Goal: Task Accomplishment & Management: Use online tool/utility

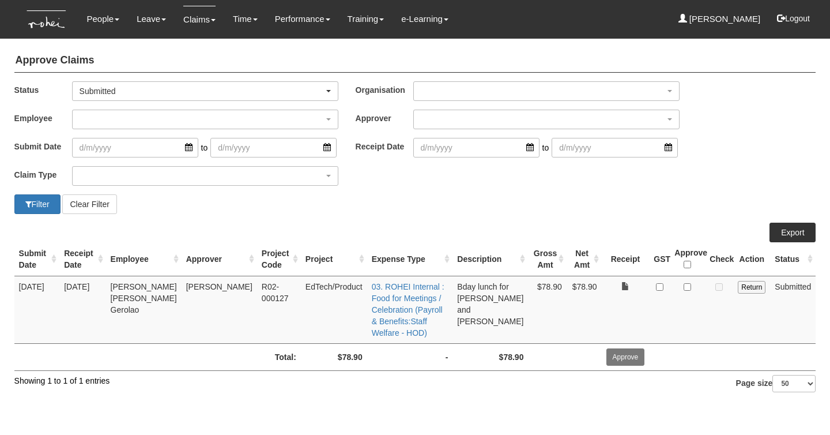
select select "50"
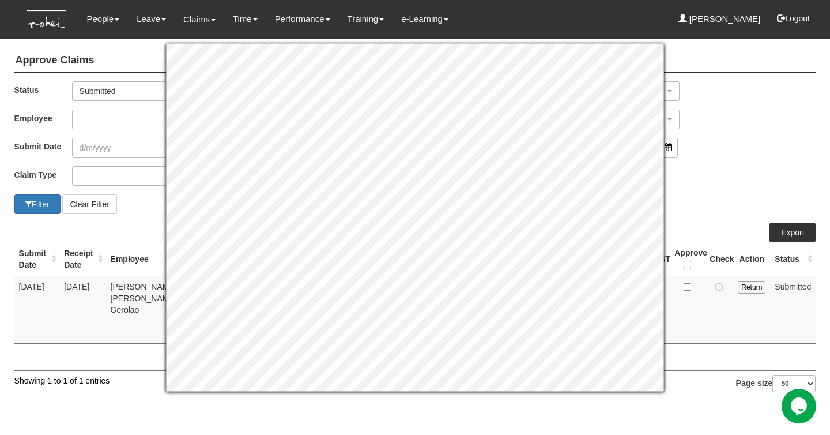
click at [710, 97] on div "Status -- All -- Submitted Approved Verified Returned Paid Submitted Organisati…" at bounding box center [415, 95] width 819 height 28
drag, startPoint x: 754, startPoint y: 121, endPoint x: 706, endPoint y: 166, distance: 65.7
click at [754, 122] on div "Employee _Bhel Test Account _Staff Gracie Aaron Chow Abel Tan Abigail Shantini …" at bounding box center [415, 124] width 819 height 28
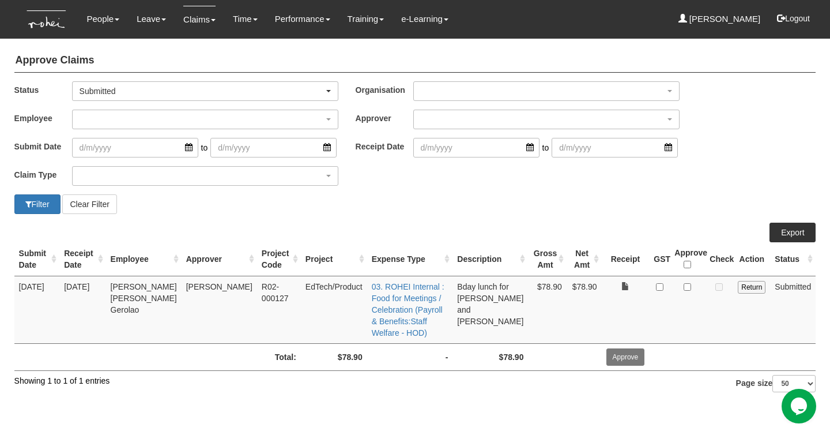
click at [662, 292] on td at bounding box center [659, 309] width 21 height 67
click at [663, 287] on input "checkbox" at bounding box center [659, 286] width 7 height 7
checkbox input "true"
click at [688, 288] on input "checkbox" at bounding box center [687, 286] width 7 height 7
checkbox input "true"
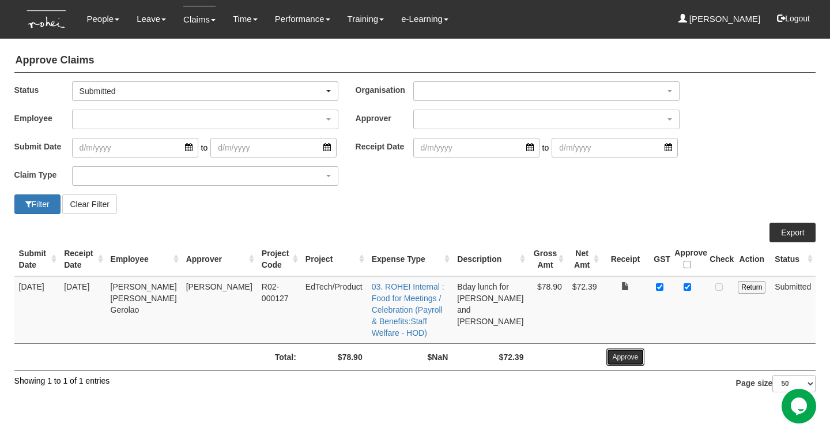
click at [631, 348] on input "Approve" at bounding box center [626, 356] width 39 height 17
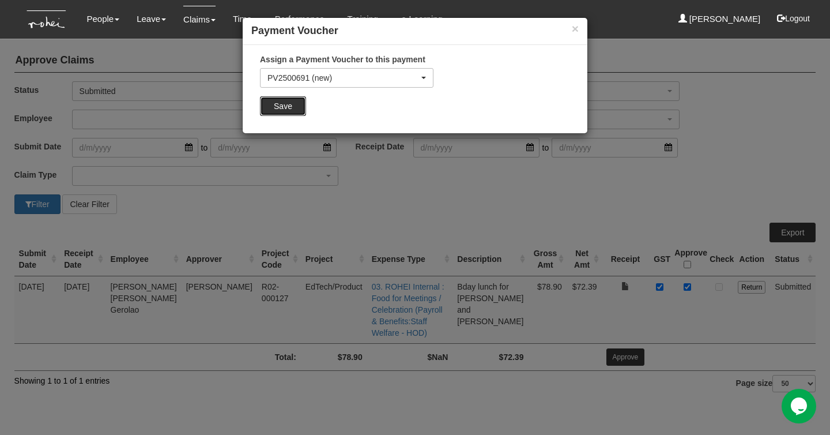
click at [276, 107] on input "Save" at bounding box center [283, 106] width 46 height 20
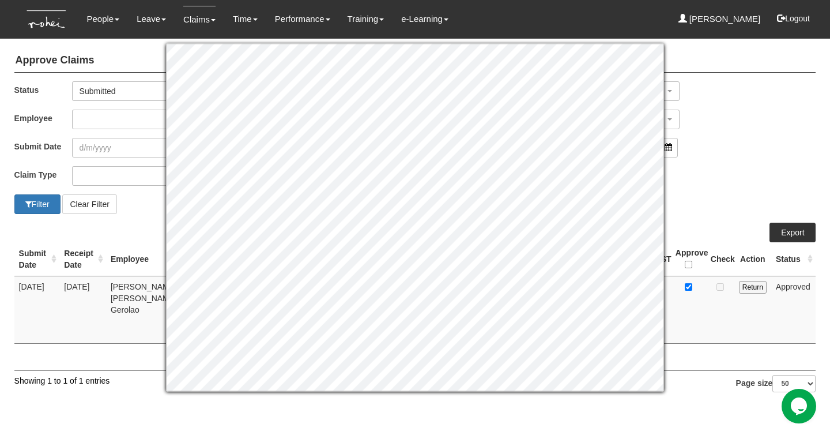
drag, startPoint x: 735, startPoint y: 98, endPoint x: 724, endPoint y: 95, distance: 11.5
click at [734, 98] on div "Status -- All -- Submitted Approved Verified Returned Paid Submitted Organisati…" at bounding box center [415, 95] width 819 height 28
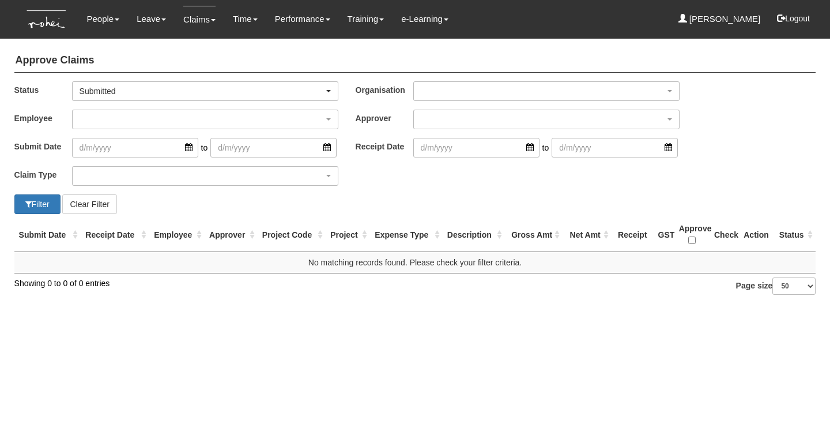
select select "50"
